Goal: Complete application form

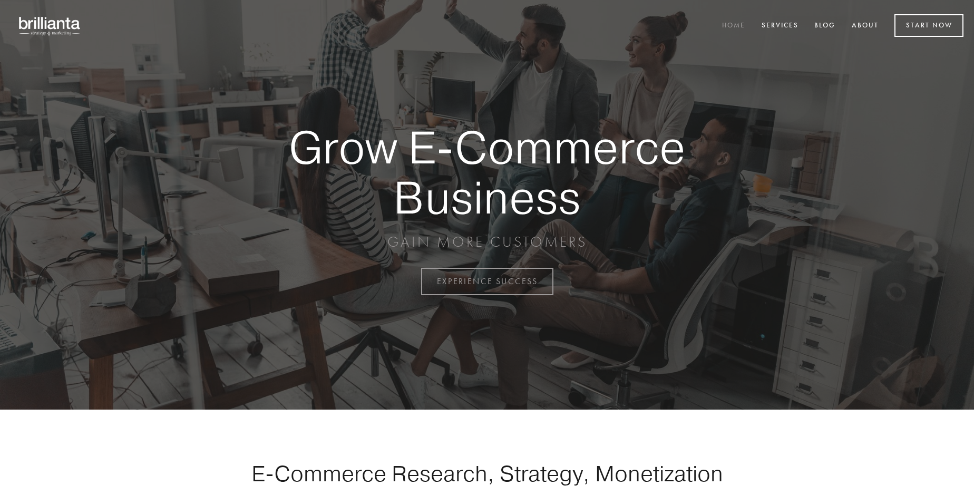
scroll to position [2764, 0]
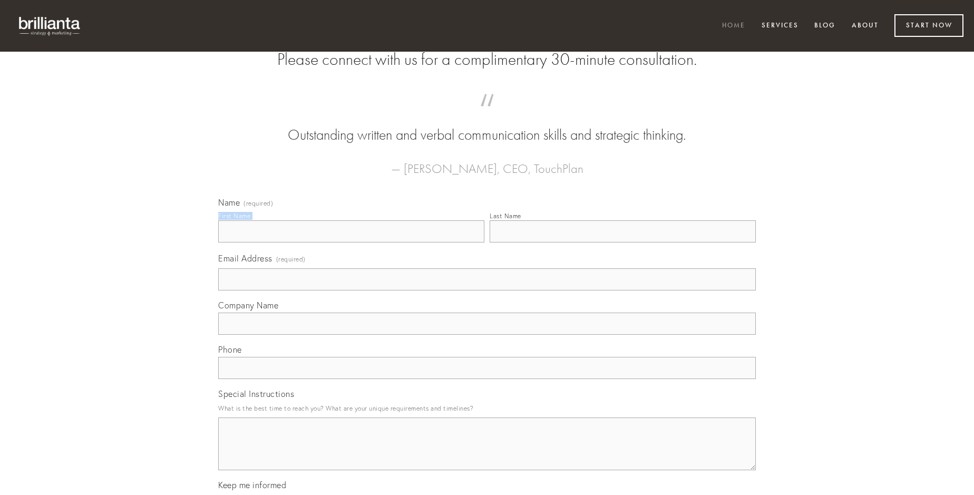
type input "[PERSON_NAME]"
click at [623, 243] on input "Last Name" at bounding box center [623, 231] width 266 height 22
type input "[PERSON_NAME]"
click at [487, 291] on input "Email Address (required)" at bounding box center [487, 279] width 538 height 22
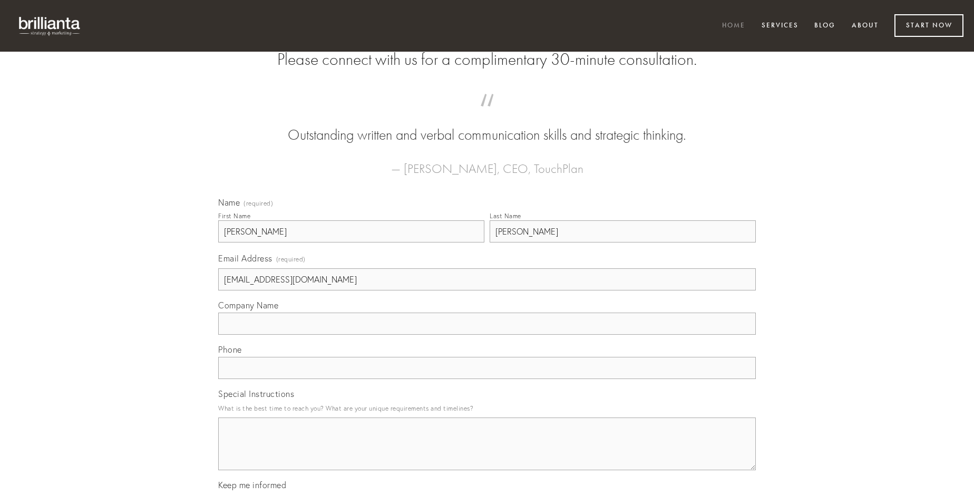
type input "[EMAIL_ADDRESS][DOMAIN_NAME]"
click at [487, 335] on input "Company Name" at bounding box center [487, 324] width 538 height 22
type input "damno"
click at [487, 379] on input "text" at bounding box center [487, 368] width 538 height 22
click at [487, 453] on textarea "Special Instructions" at bounding box center [487, 444] width 538 height 53
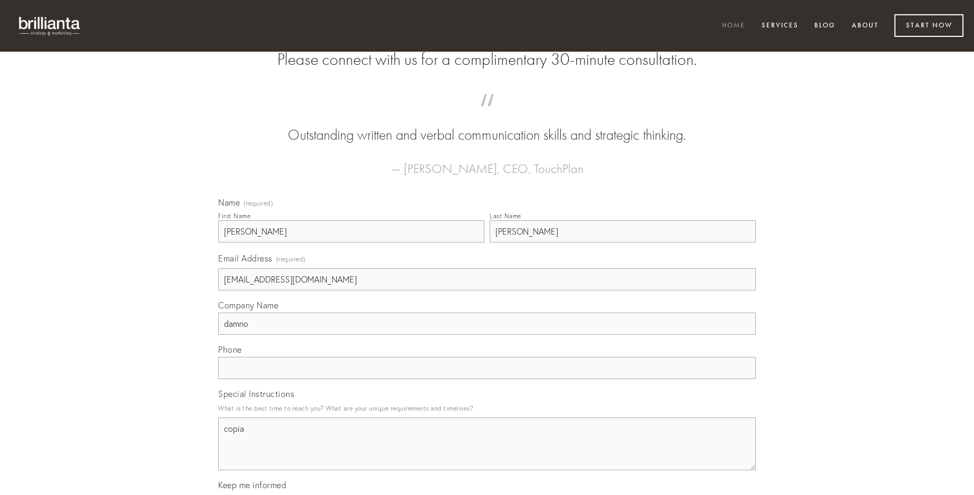
type textarea "copia"
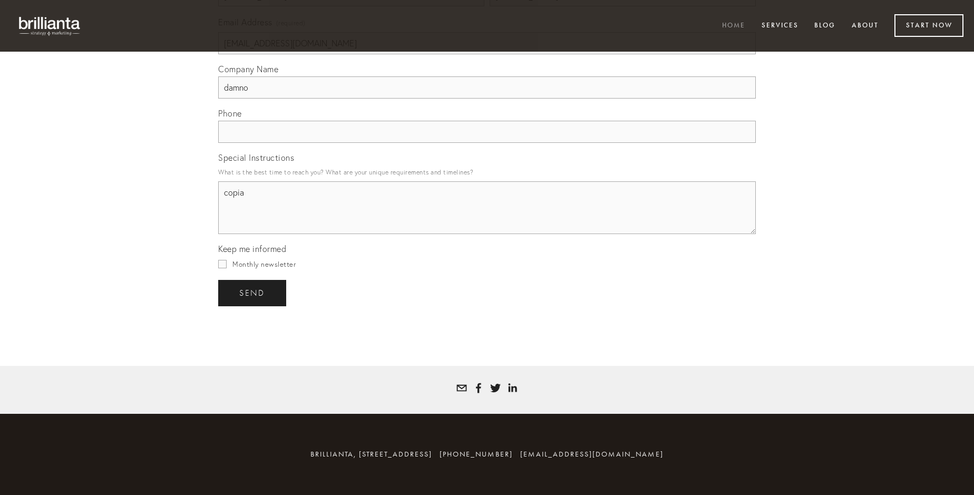
click at [253, 293] on span "send" at bounding box center [252, 292] width 26 height 9
